Goal: Information Seeking & Learning: Learn about a topic

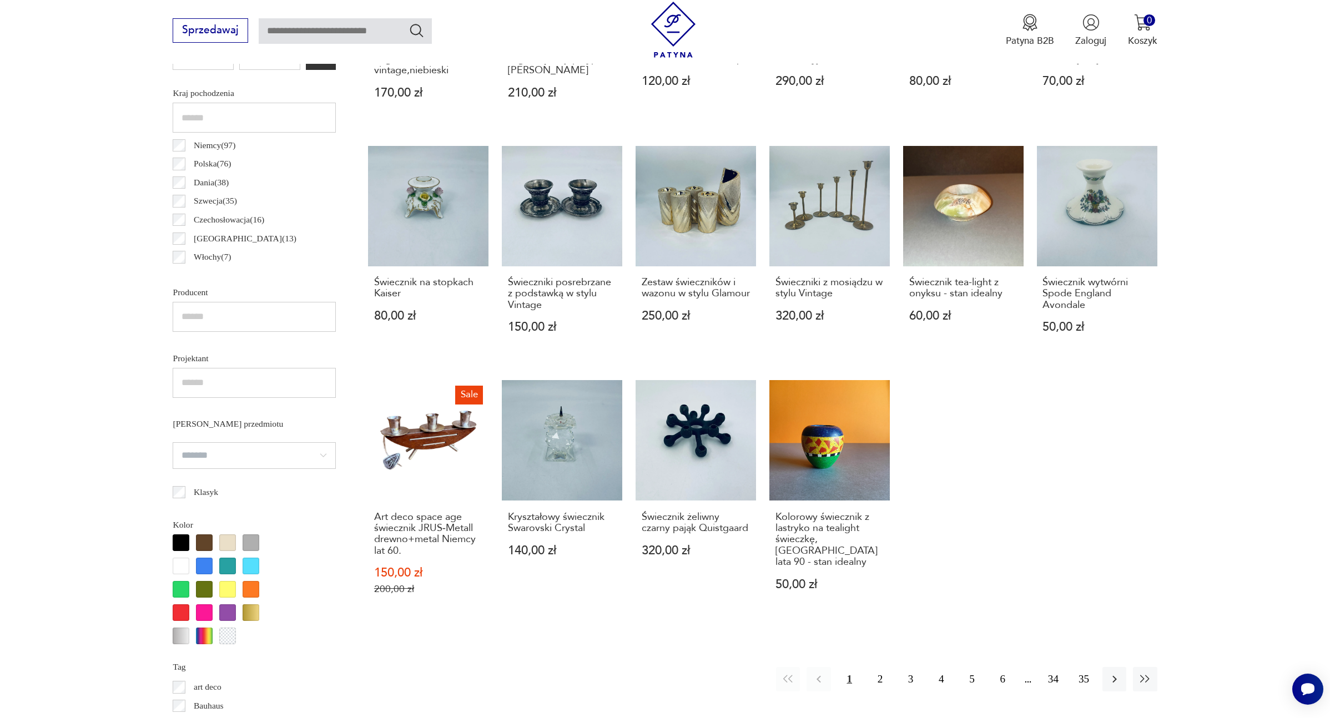
scroll to position [670, 0]
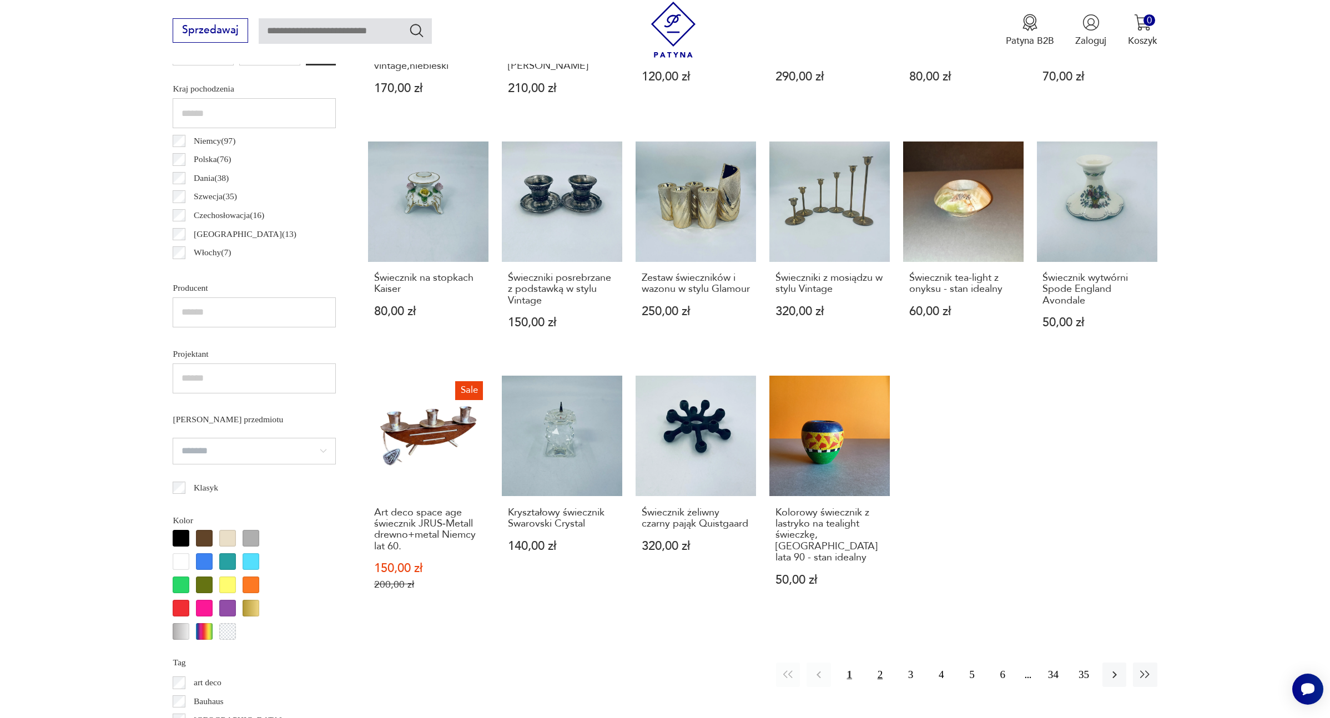
click at [880, 674] on button "2" at bounding box center [880, 675] width 24 height 24
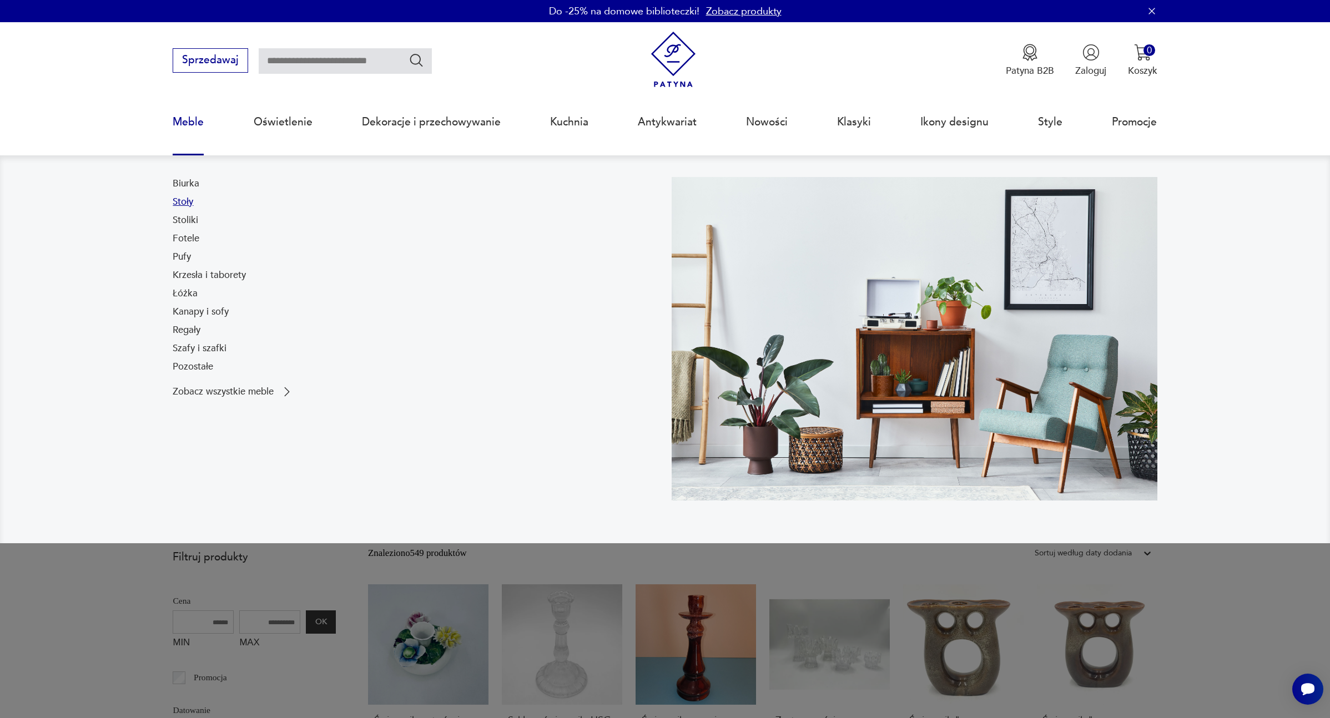
click at [185, 200] on link "Stoły" at bounding box center [183, 201] width 21 height 13
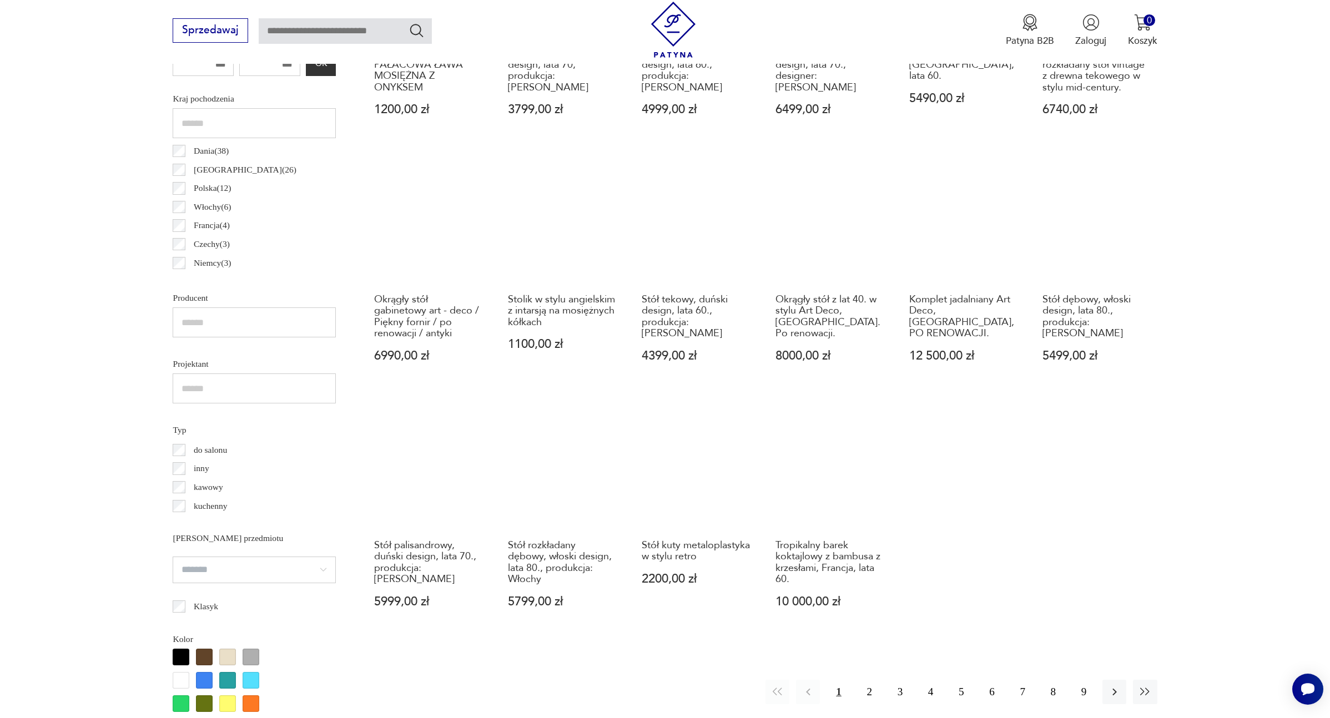
scroll to position [630, 0]
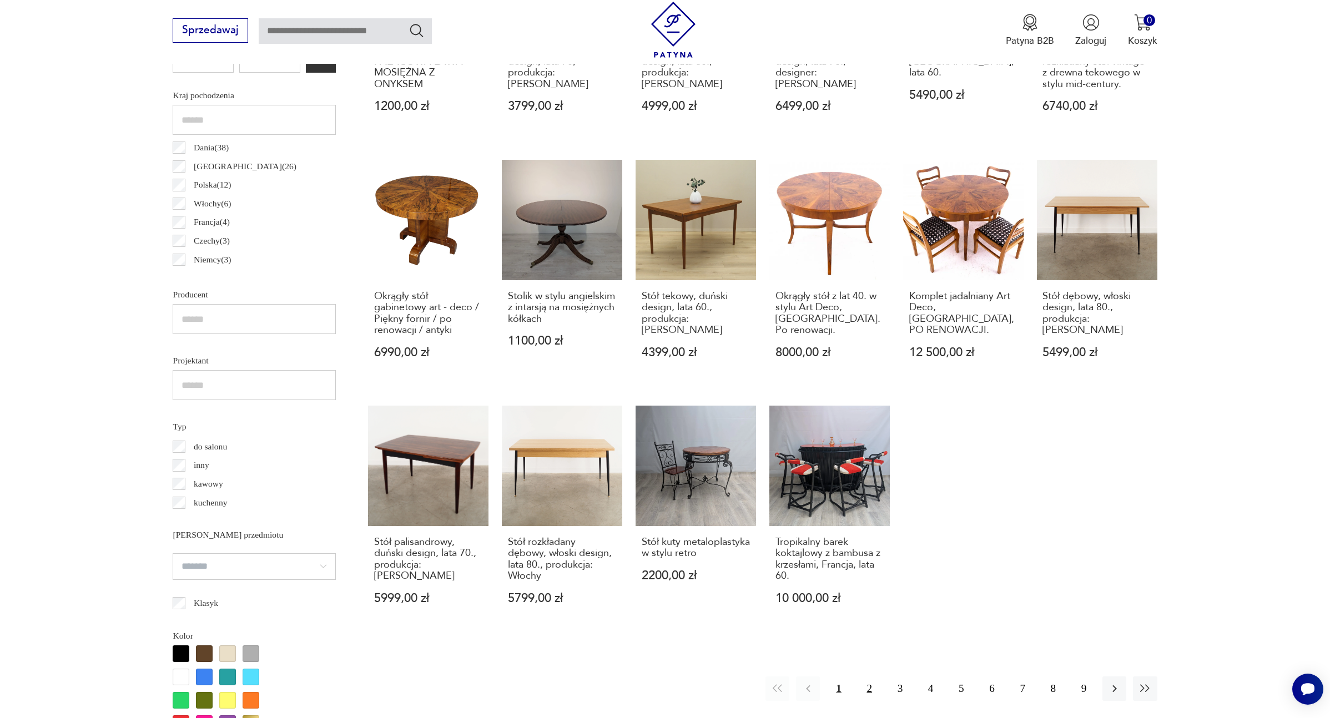
click at [869, 687] on button "2" at bounding box center [869, 688] width 24 height 24
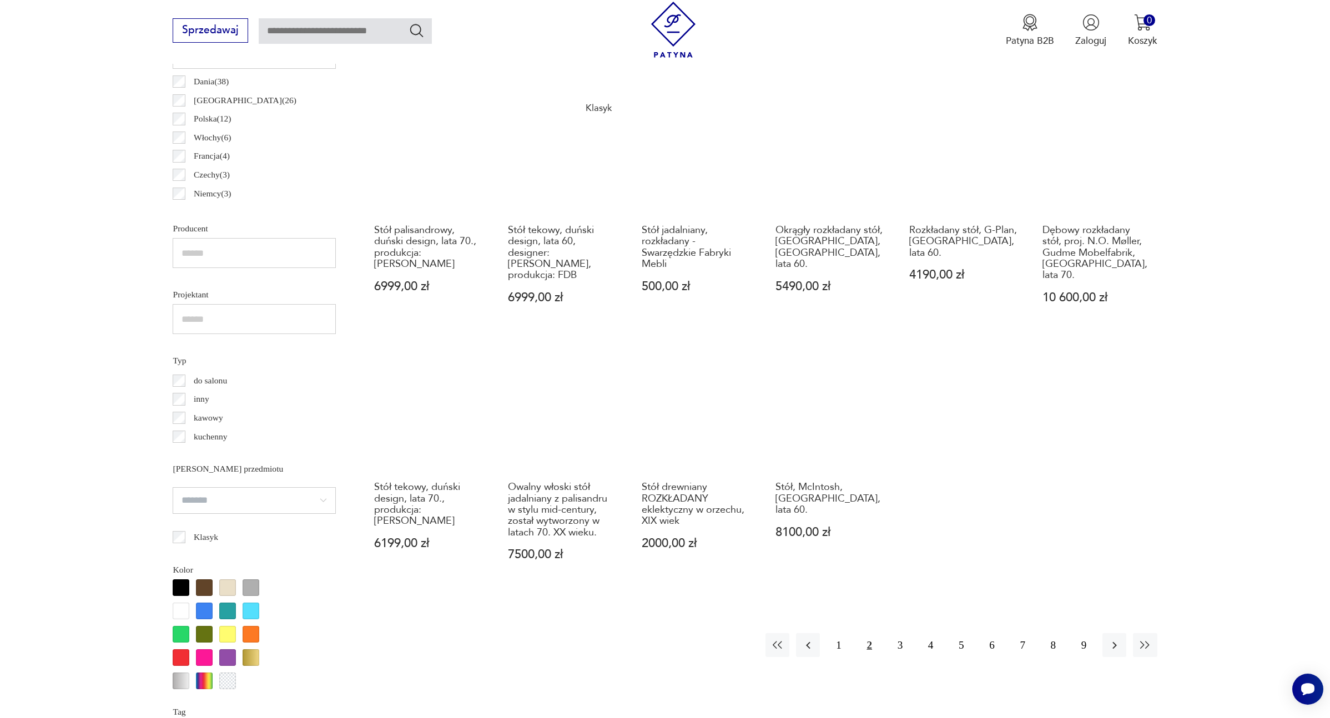
scroll to position [699, 0]
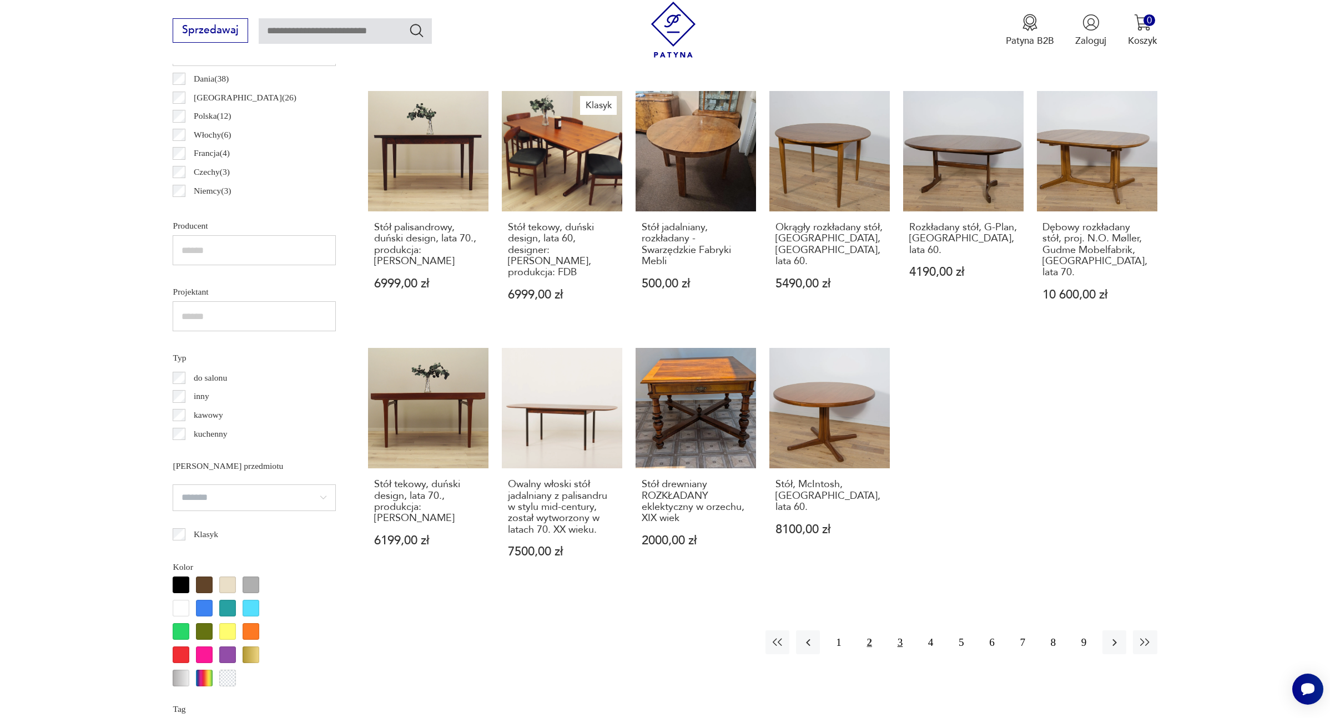
click at [897, 631] on button "3" at bounding box center [900, 642] width 24 height 24
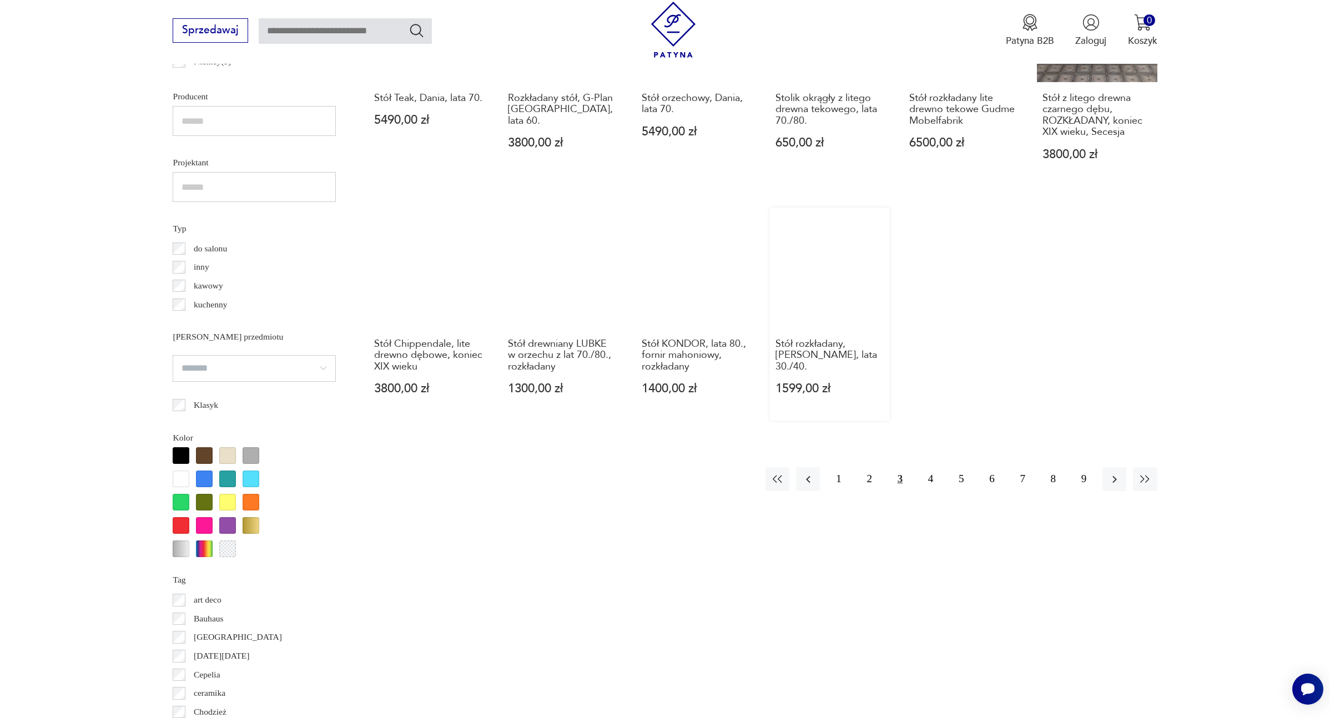
scroll to position [833, 0]
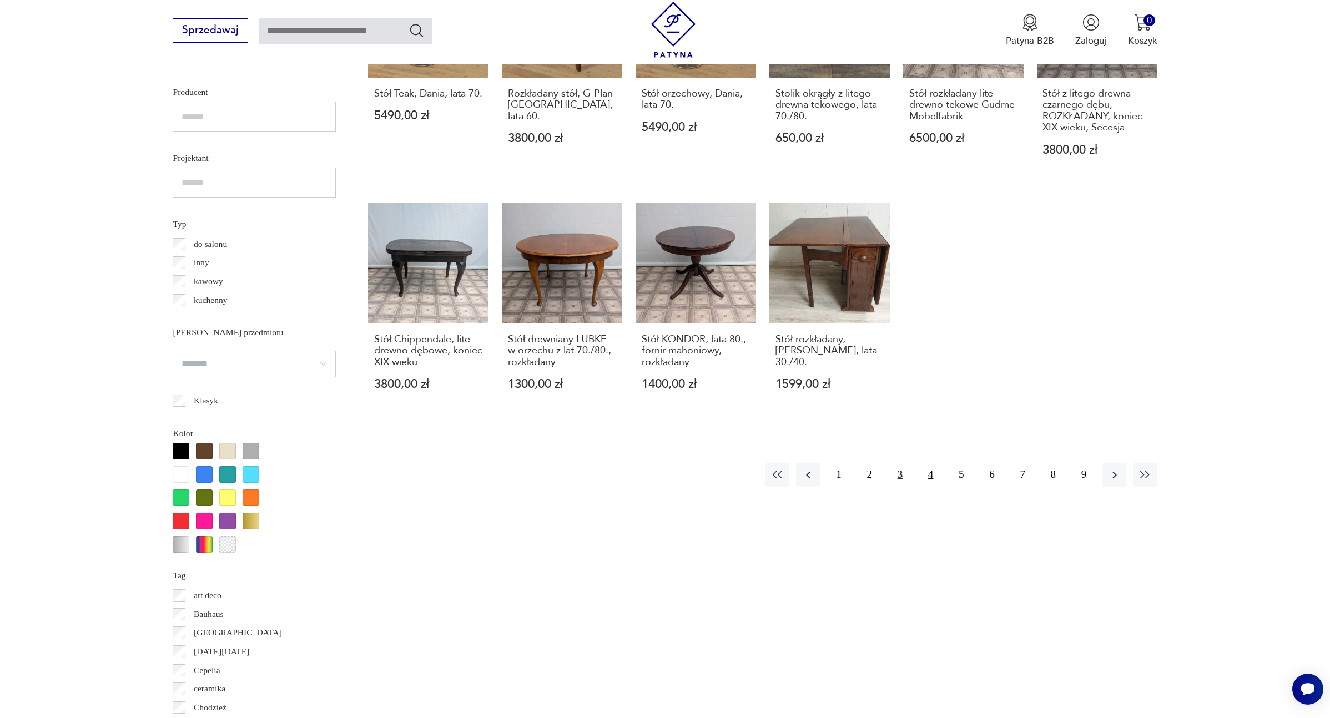
click at [931, 464] on button "4" at bounding box center [930, 475] width 24 height 24
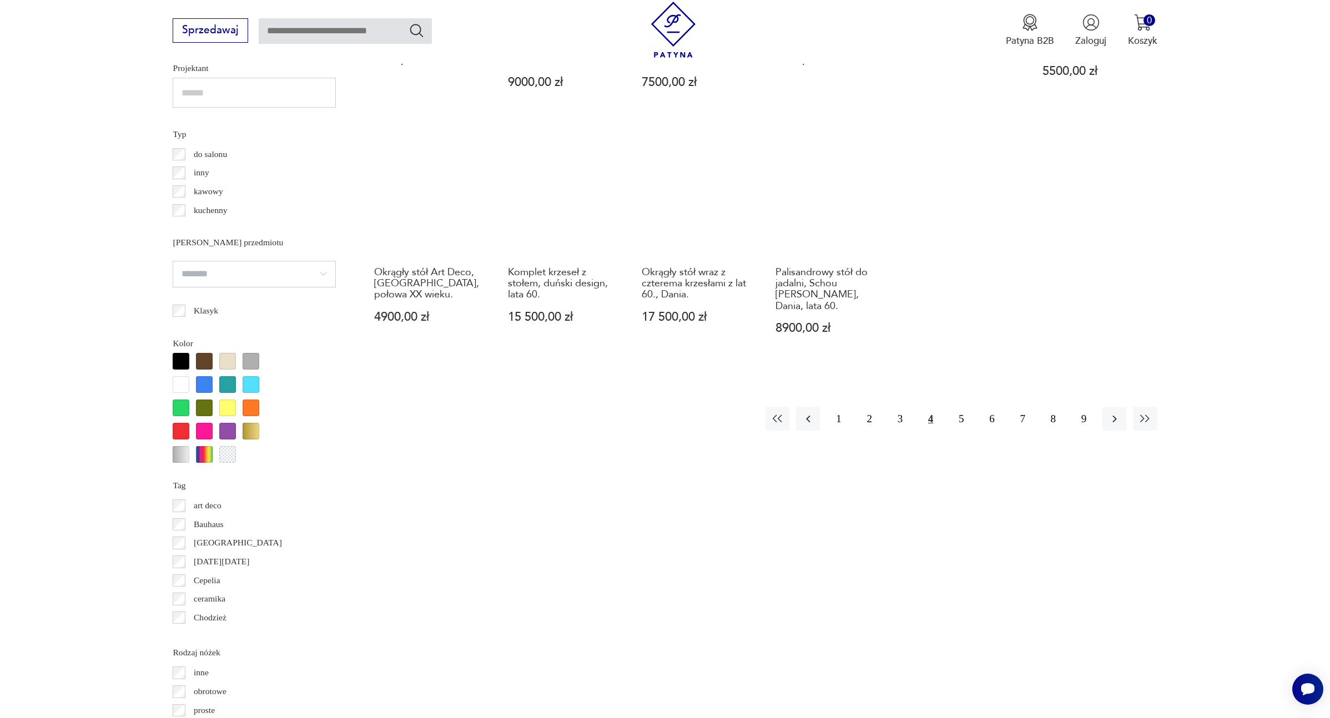
scroll to position [951, 0]
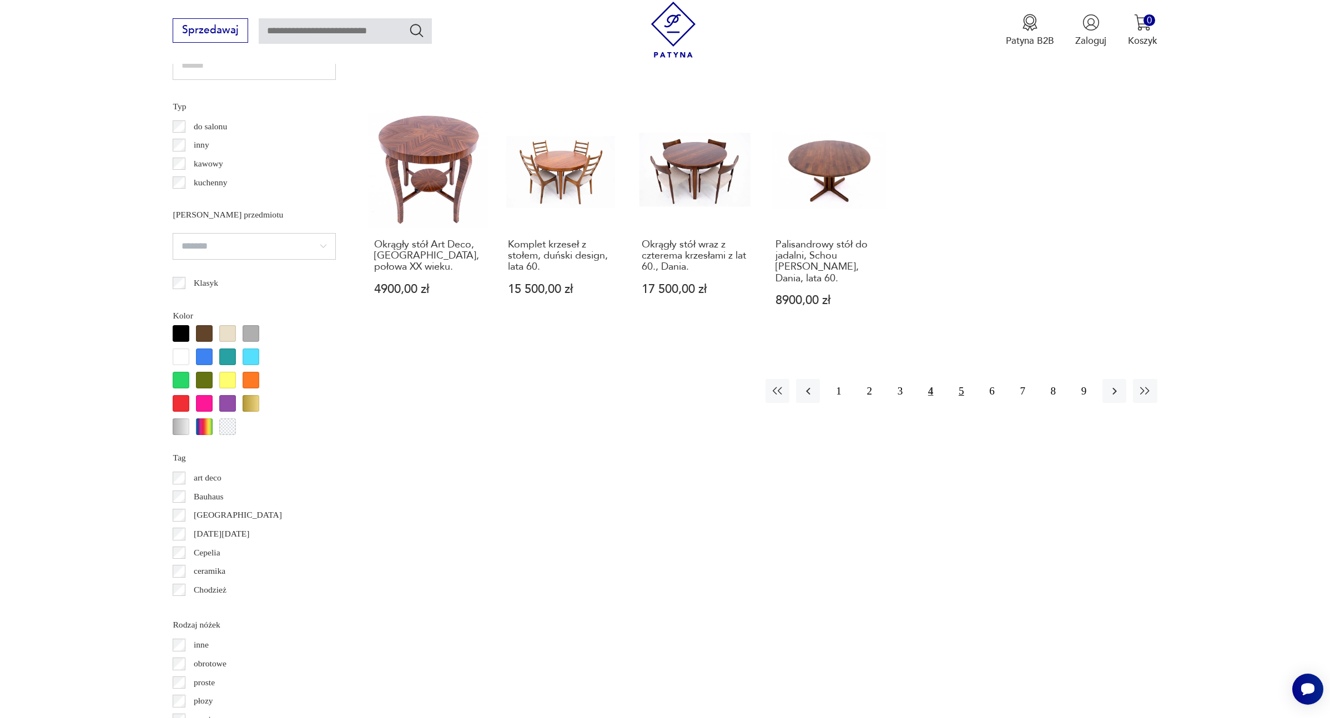
click at [963, 379] on button "5" at bounding box center [961, 391] width 24 height 24
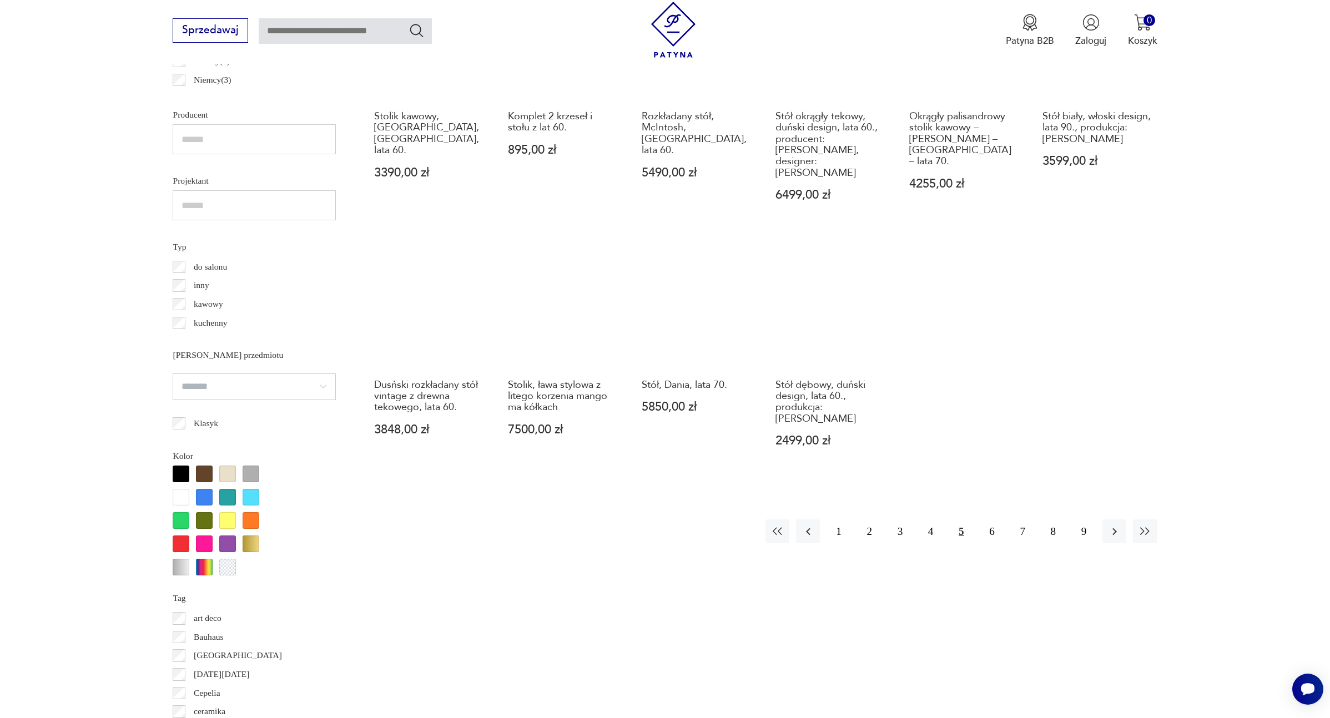
scroll to position [813, 0]
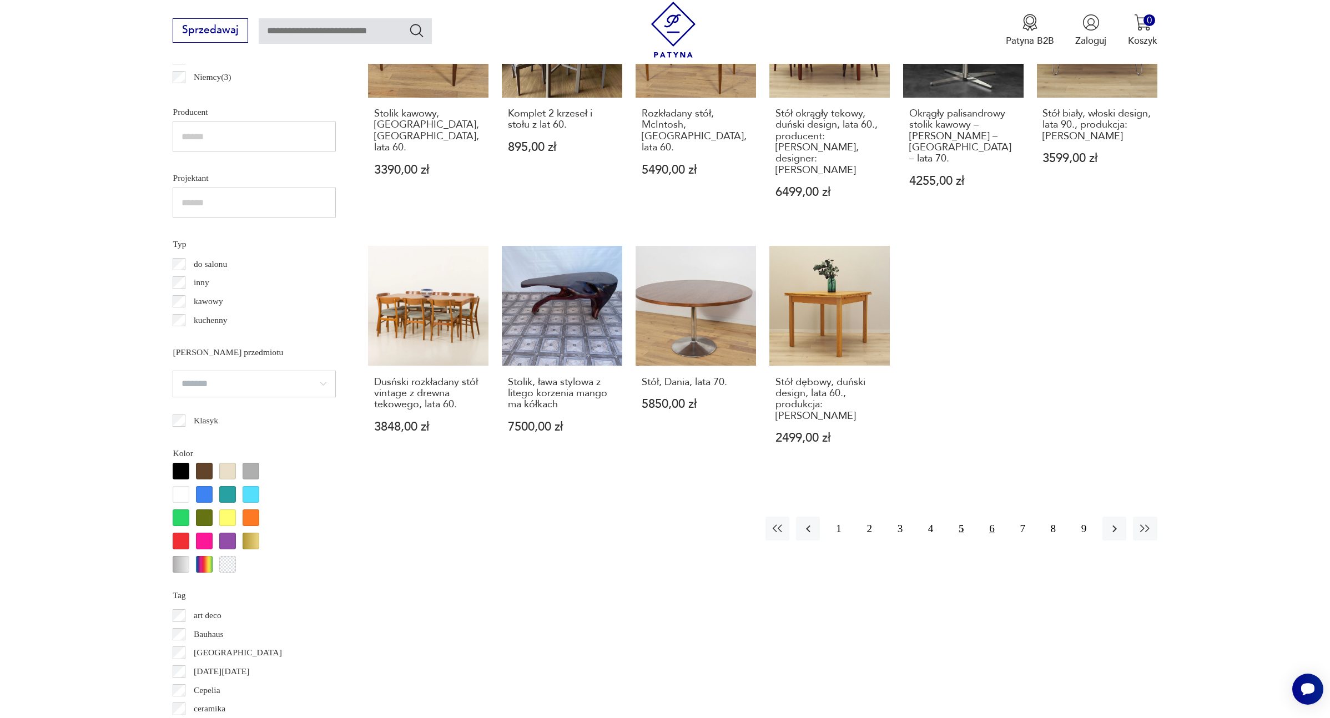
click at [989, 517] on button "6" at bounding box center [992, 529] width 24 height 24
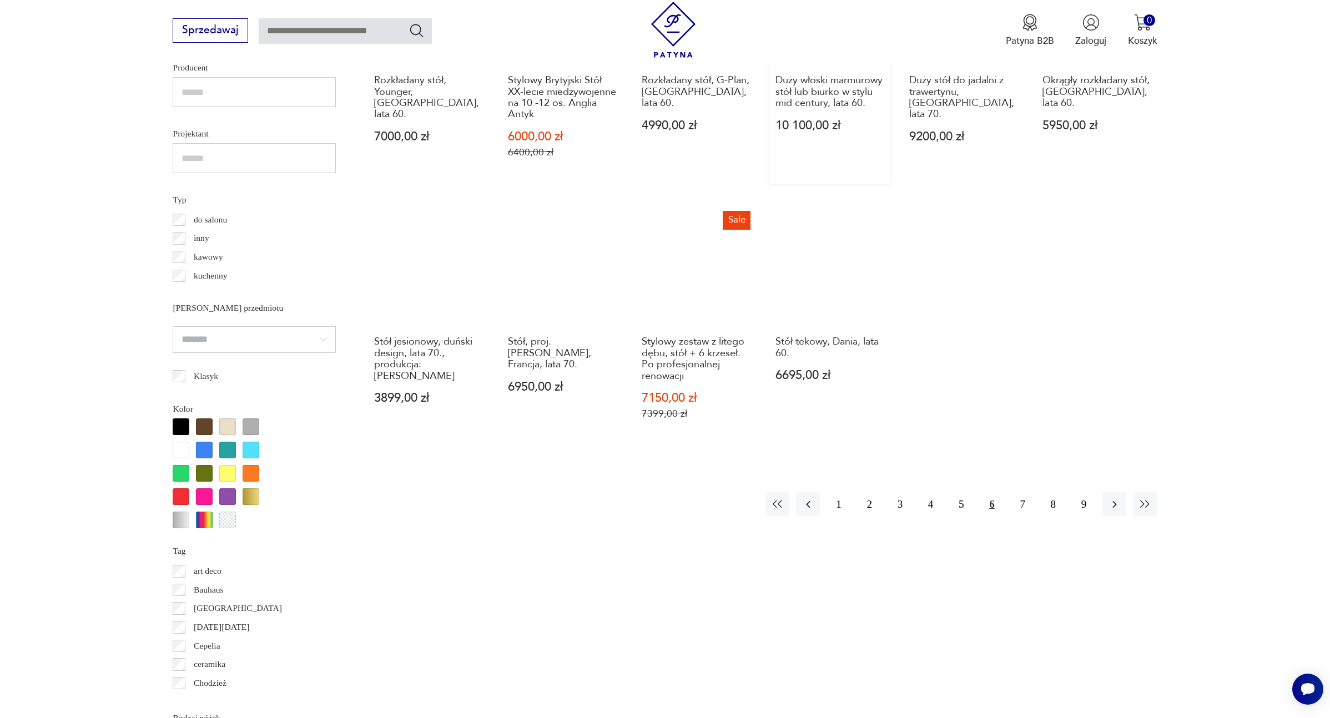
scroll to position [868, 0]
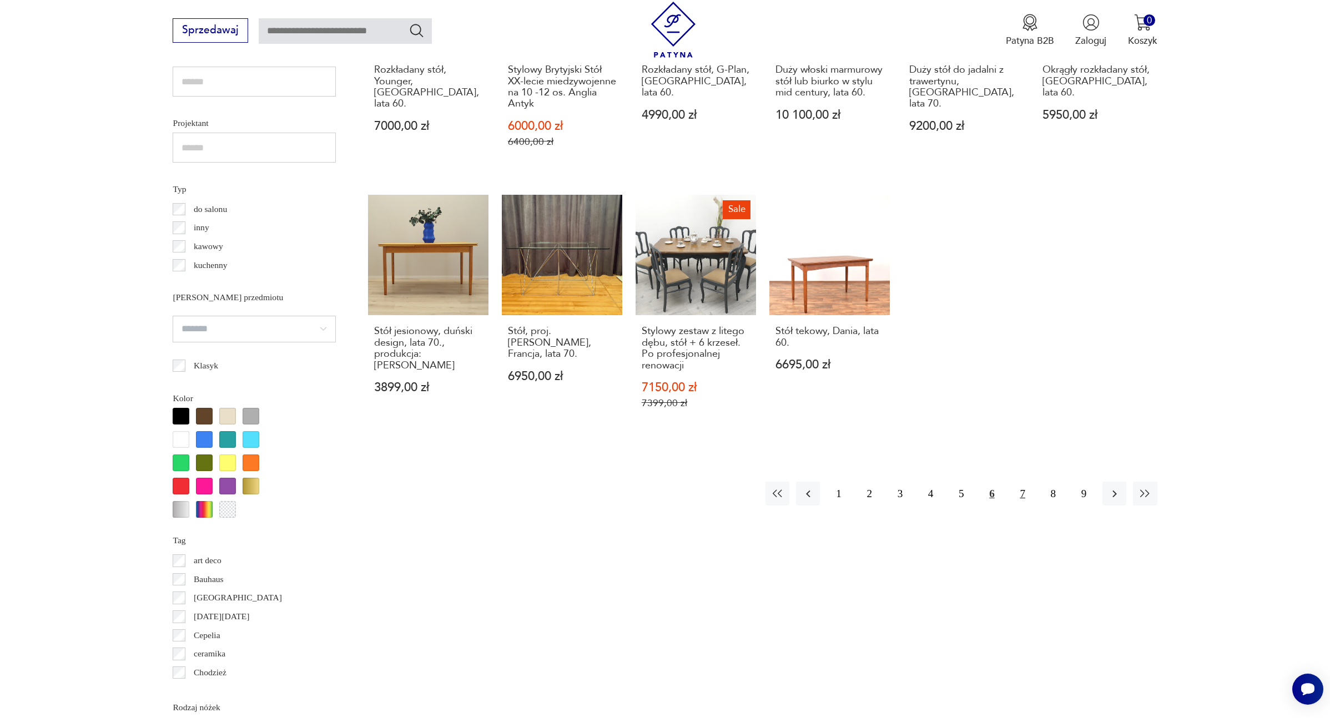
click at [1021, 483] on button "7" at bounding box center [1023, 494] width 24 height 24
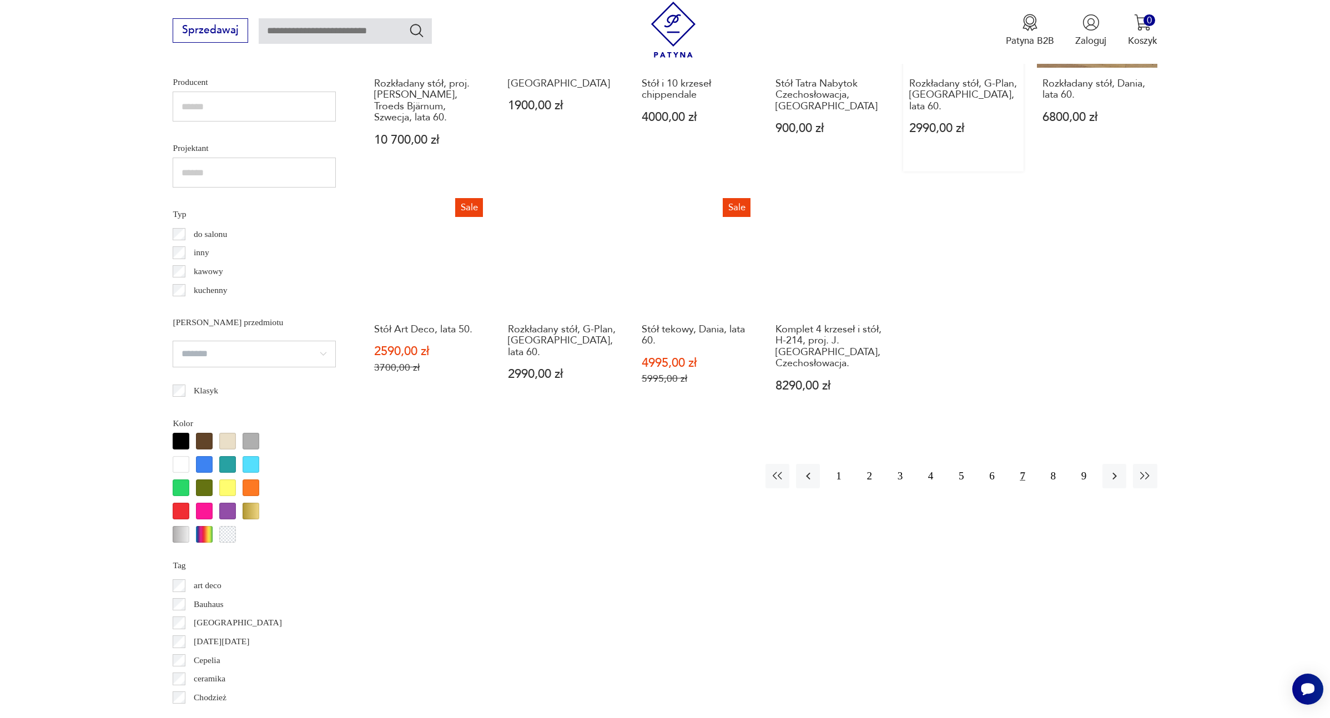
scroll to position [844, 0]
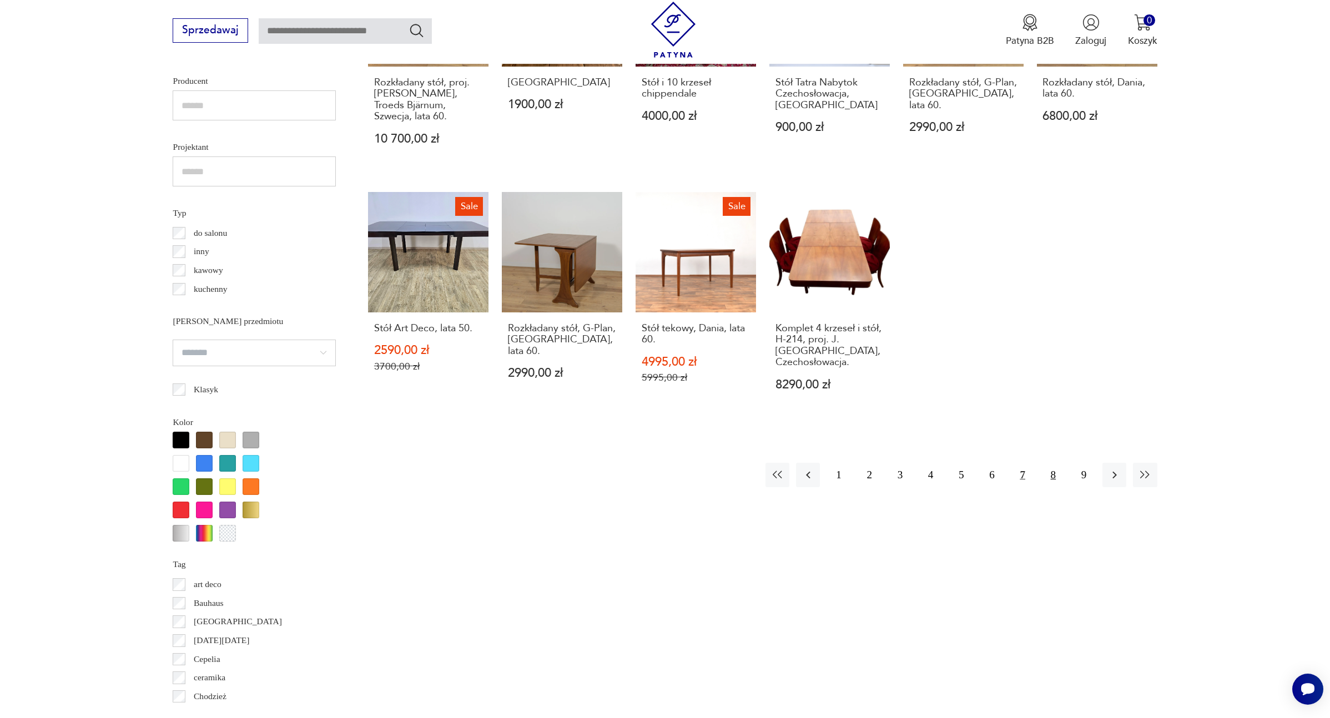
click at [1053, 463] on button "8" at bounding box center [1053, 475] width 24 height 24
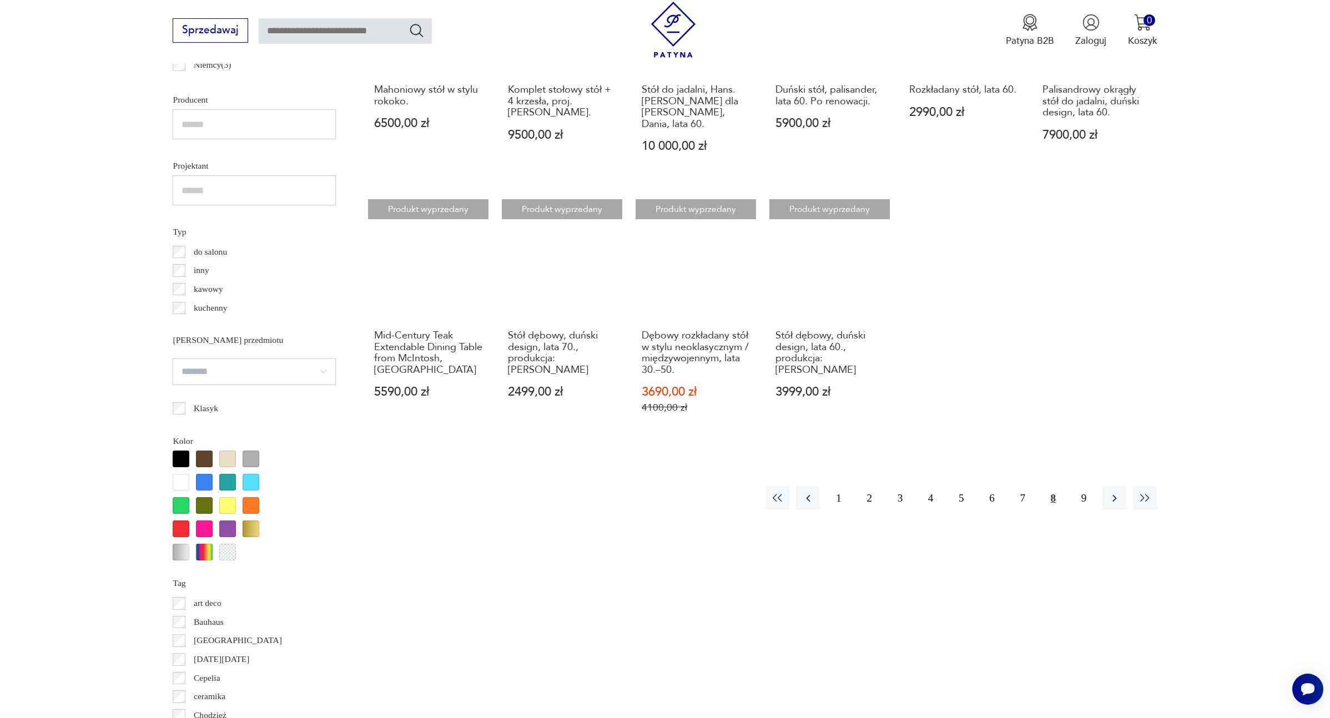
scroll to position [840, 0]
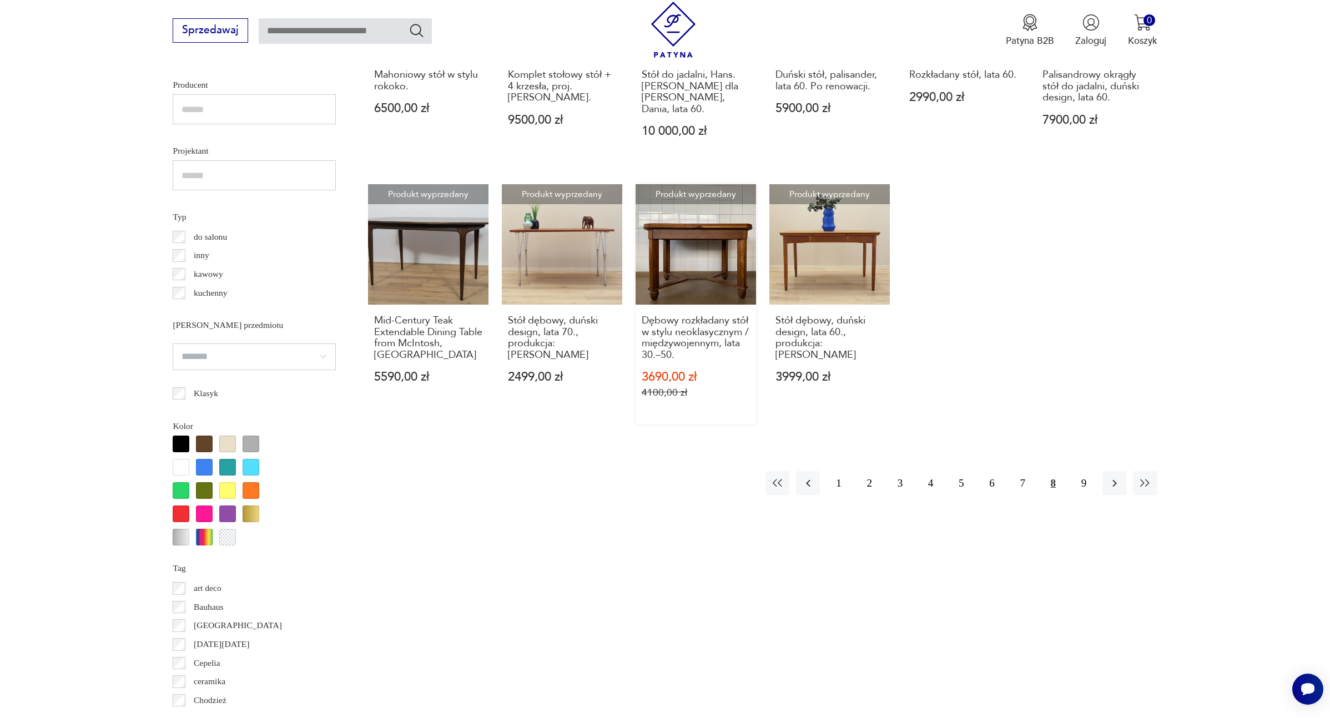
click at [707, 277] on link "Produkt wyprzedany Dębowy rozkładany stół w stylu neoklasycznym / międzywojenny…" at bounding box center [695, 304] width 120 height 240
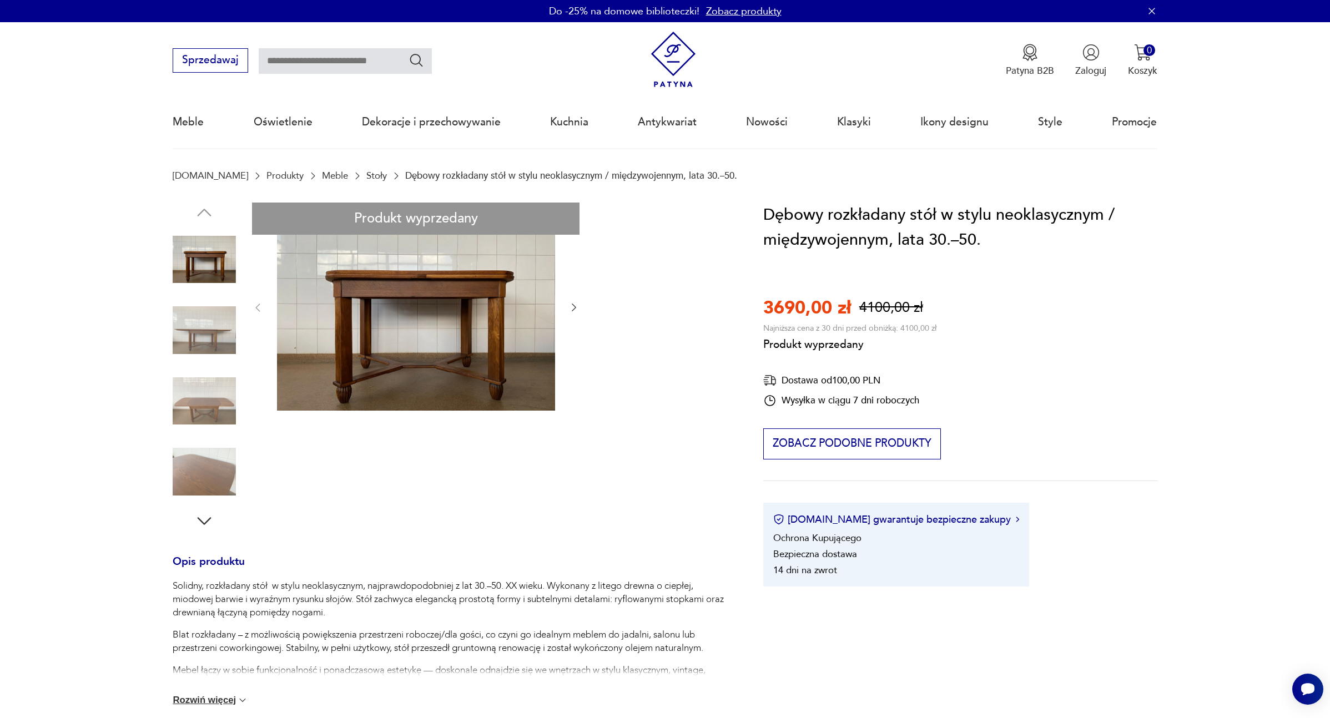
click at [461, 333] on div "Produkt wyprzedany Opis produktu Solidny, rozkładany stół w stylu neoklasycznym…" at bounding box center [452, 600] width 558 height 794
click at [200, 419] on div "Produkt wyprzedany Opis produktu Solidny, rozkładany stół w stylu neoklasycznym…" at bounding box center [452, 600] width 558 height 794
click at [195, 519] on div "Produkt wyprzedany Opis produktu Solidny, rozkładany stół w stylu neoklasycznym…" at bounding box center [452, 600] width 558 height 794
